Goal: Information Seeking & Learning: Learn about a topic

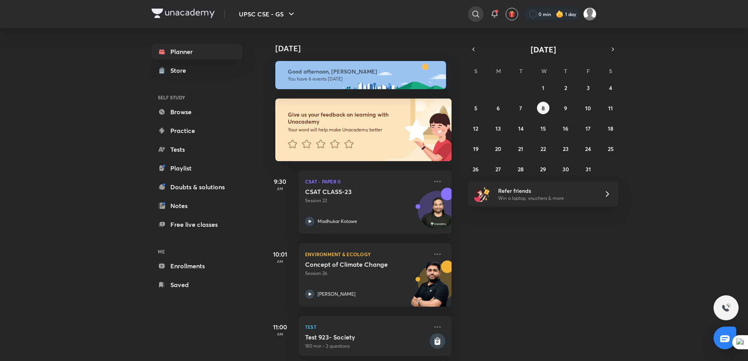
click at [472, 13] on icon at bounding box center [475, 13] width 9 height 9
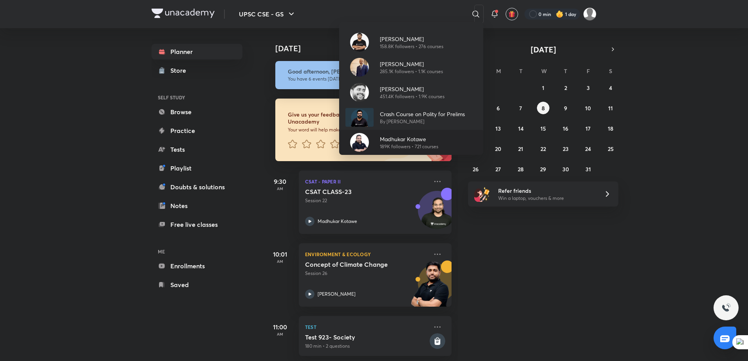
click at [395, 149] on p "189K followers • 721 courses" at bounding box center [409, 146] width 58 height 7
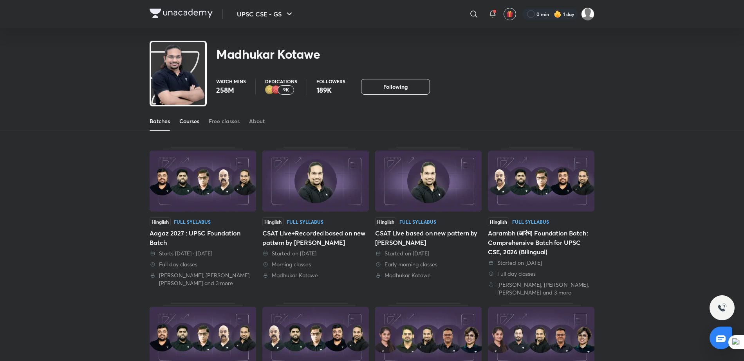
click at [185, 125] on div "Courses" at bounding box center [189, 121] width 20 height 8
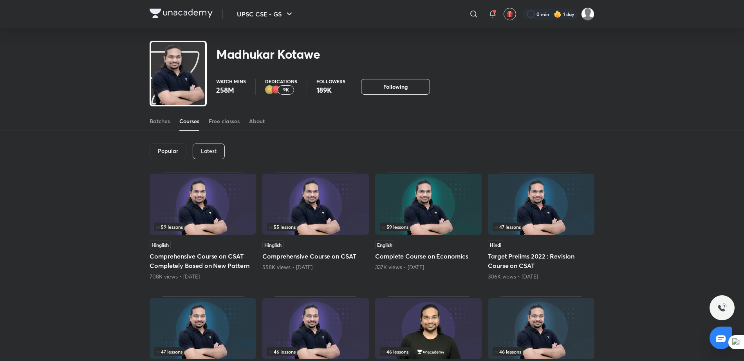
click at [208, 151] on p "Latest" at bounding box center [209, 151] width 16 height 6
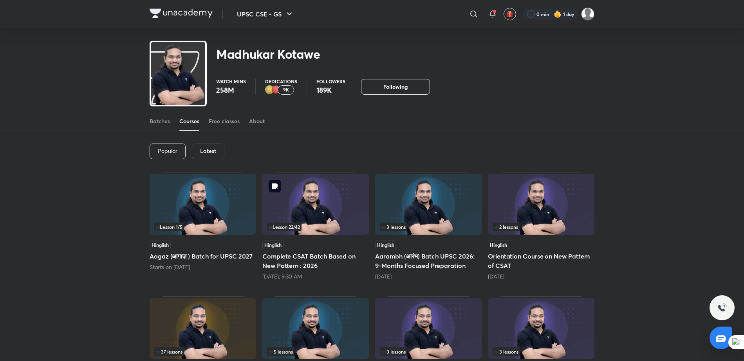
click at [331, 192] on img at bounding box center [315, 204] width 106 height 61
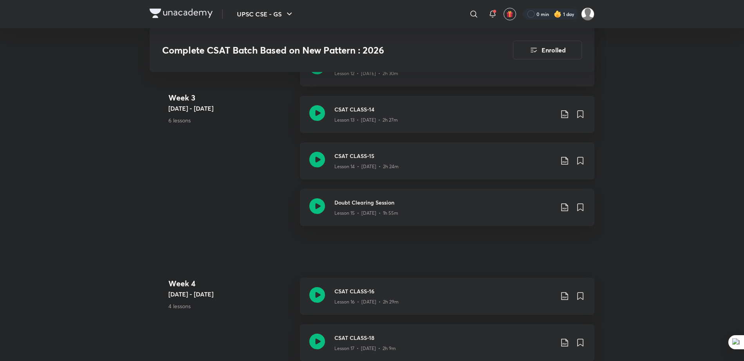
scroll to position [1041, 0]
click at [363, 202] on h3 "Doubt Clearing Session" at bounding box center [443, 200] width 219 height 8
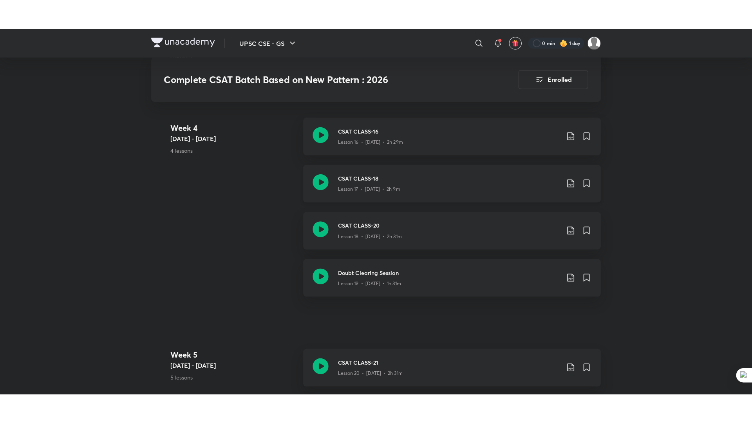
scroll to position [1229, 0]
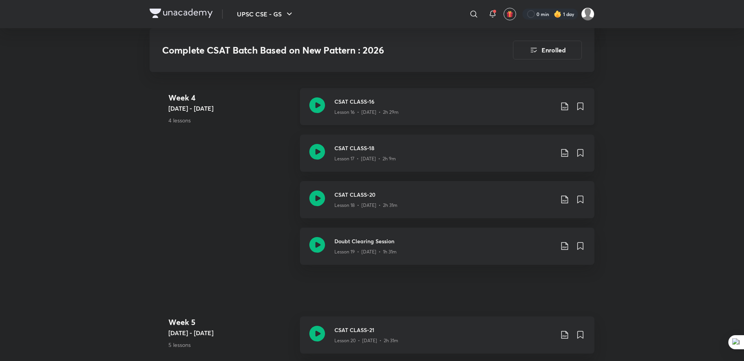
click at [452, 114] on div "Lesson 16 • [DATE] • 2h 29m" at bounding box center [443, 111] width 219 height 10
